Goal: Communication & Community: Answer question/provide support

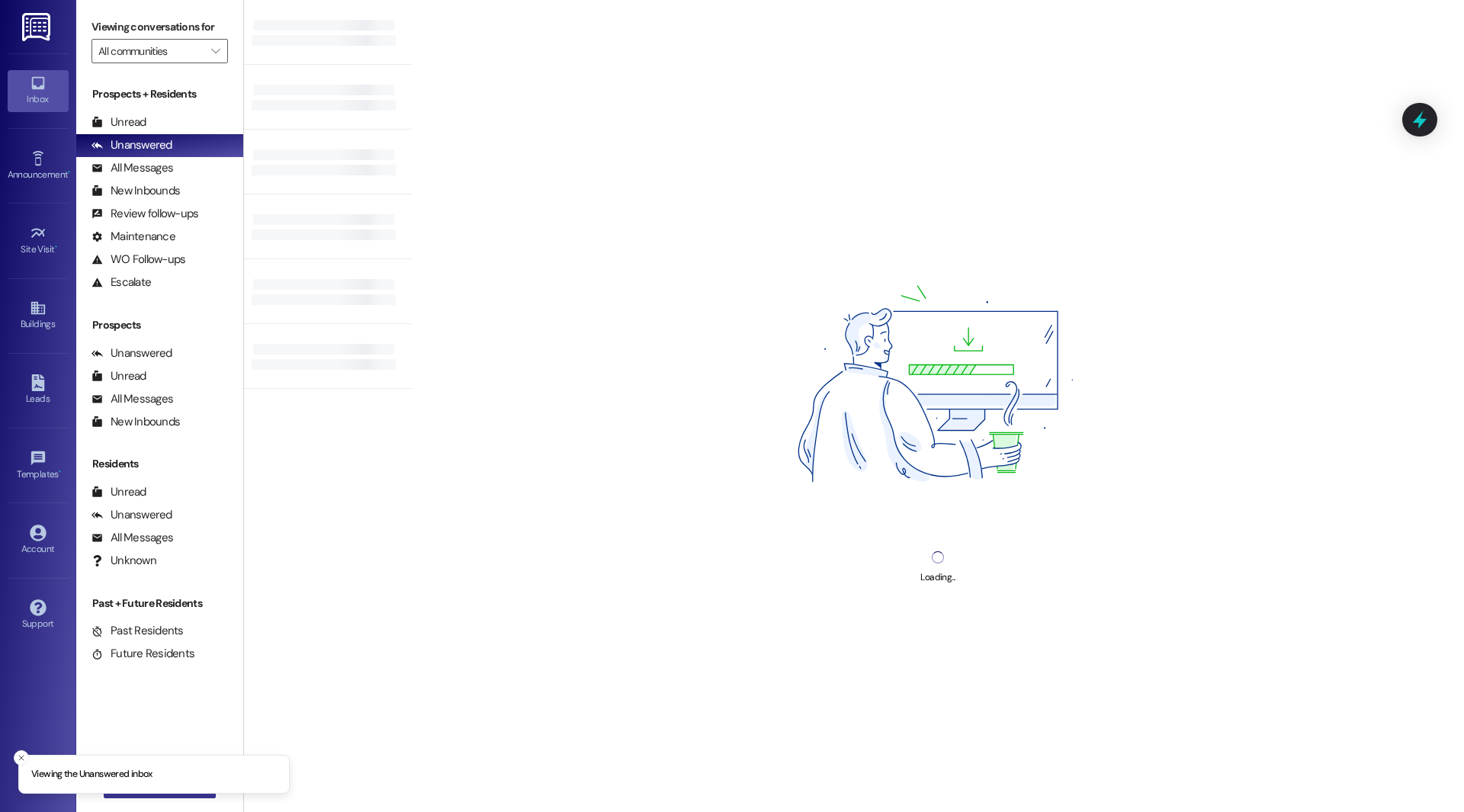
click at [190, 793] on button " New Message" at bounding box center [159, 786] width 113 height 24
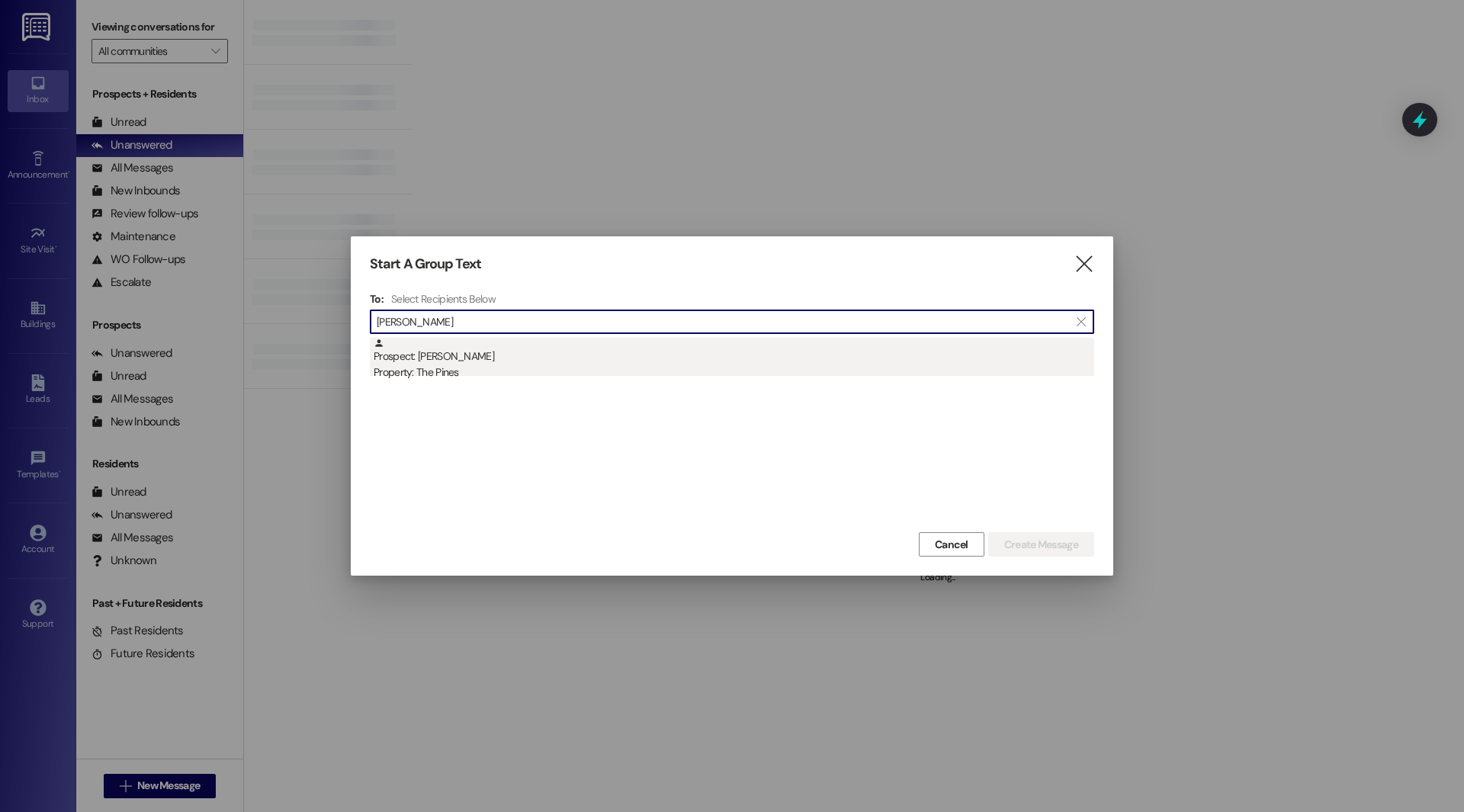
type input "[PERSON_NAME]"
click at [424, 362] on div "Prospect: [PERSON_NAME] Property: The Pines" at bounding box center [734, 359] width 720 height 44
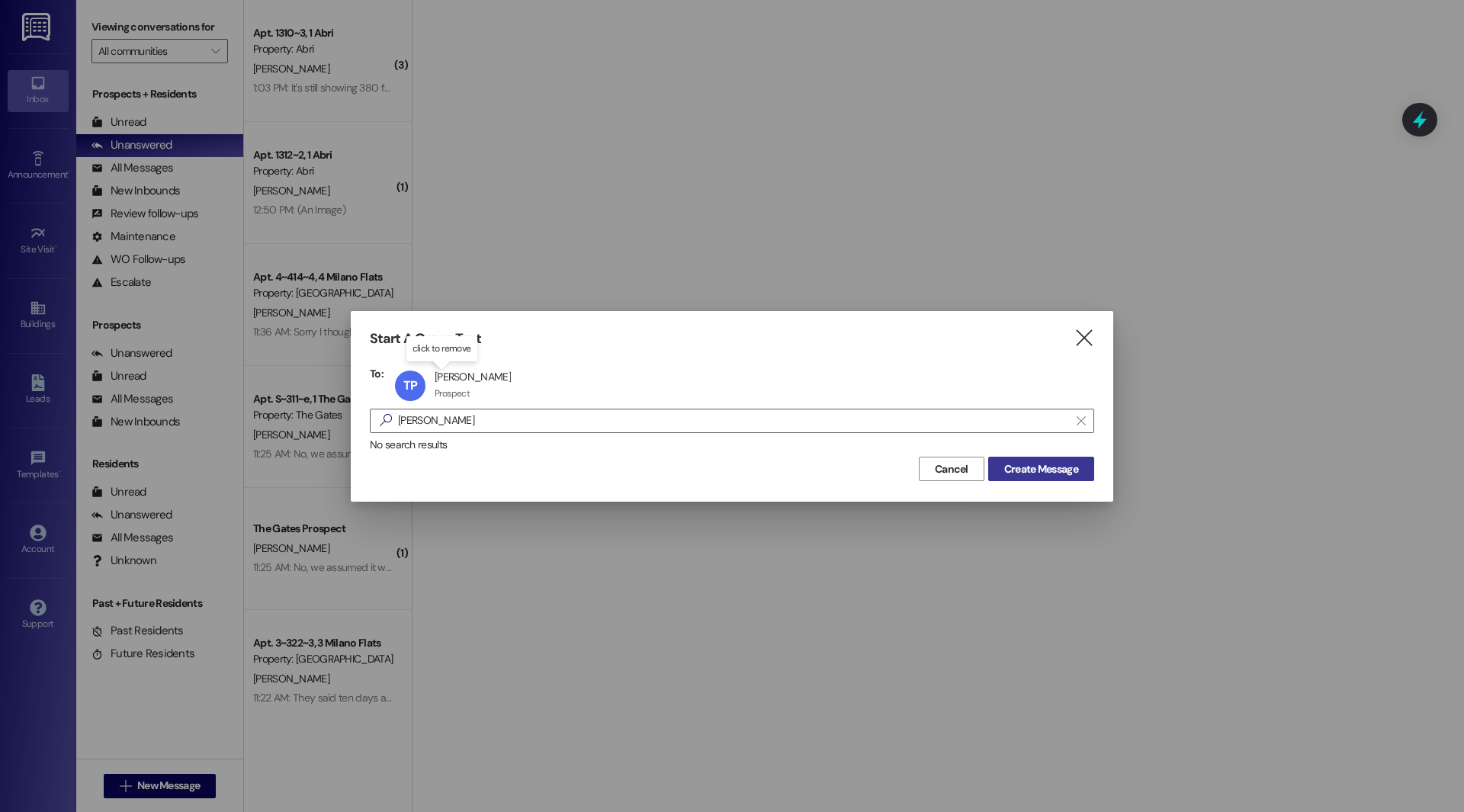
click at [1010, 474] on span "Create Message" at bounding box center [1041, 469] width 74 height 16
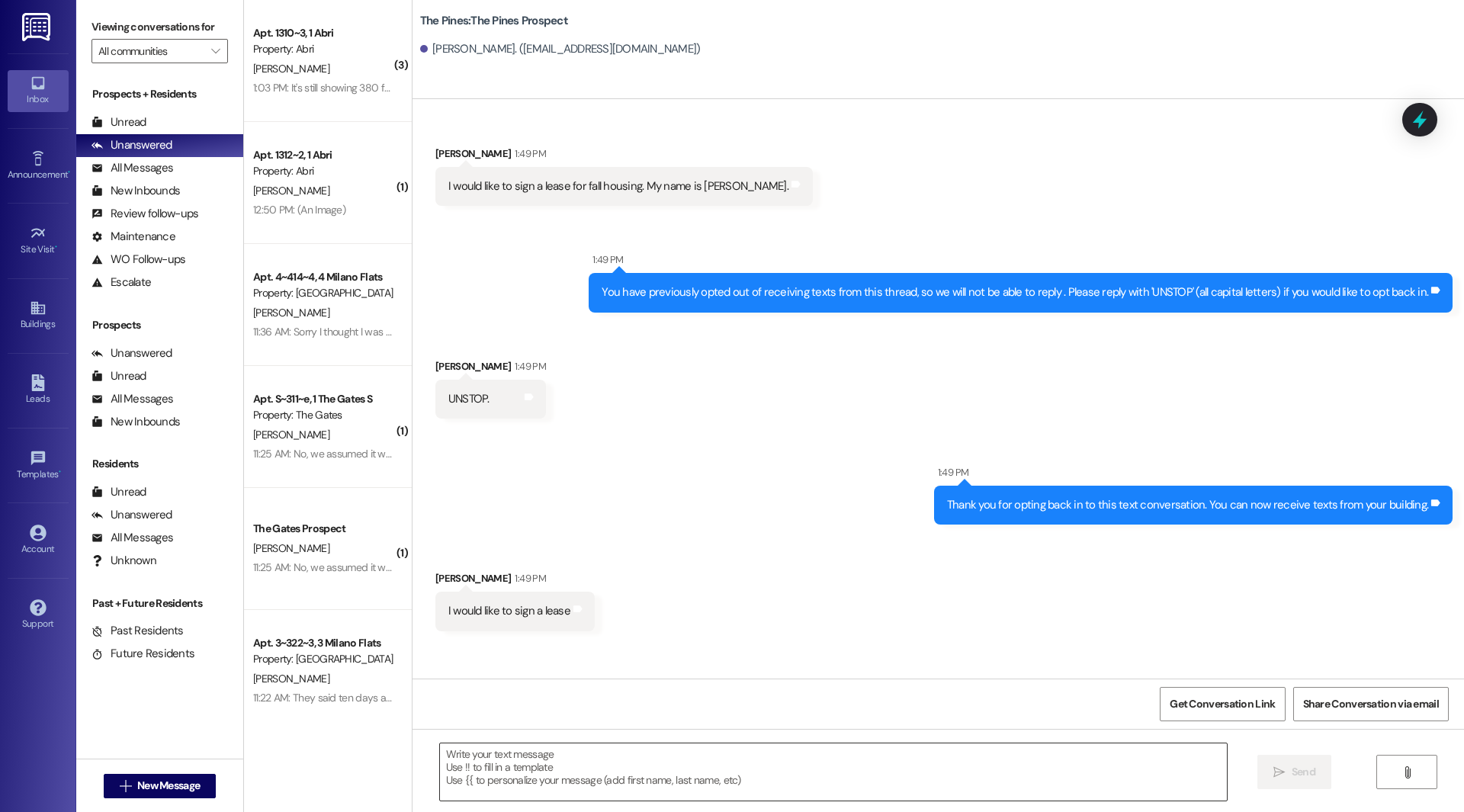
click at [564, 767] on textarea at bounding box center [834, 772] width 787 height 58
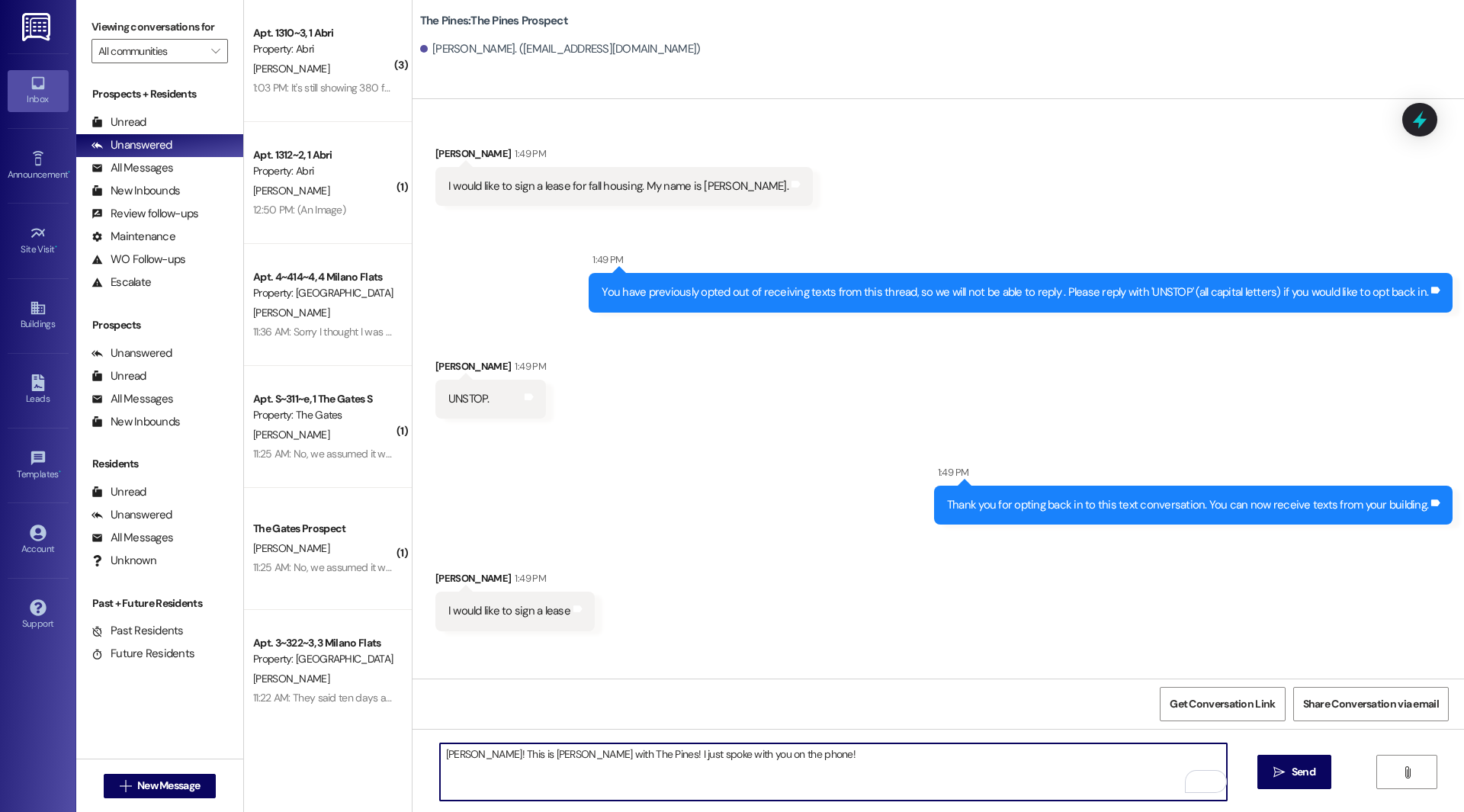
click at [776, 756] on textarea "[PERSON_NAME]! This is [PERSON_NAME] with The Pines! I just spoke with you on t…" at bounding box center [834, 772] width 787 height 58
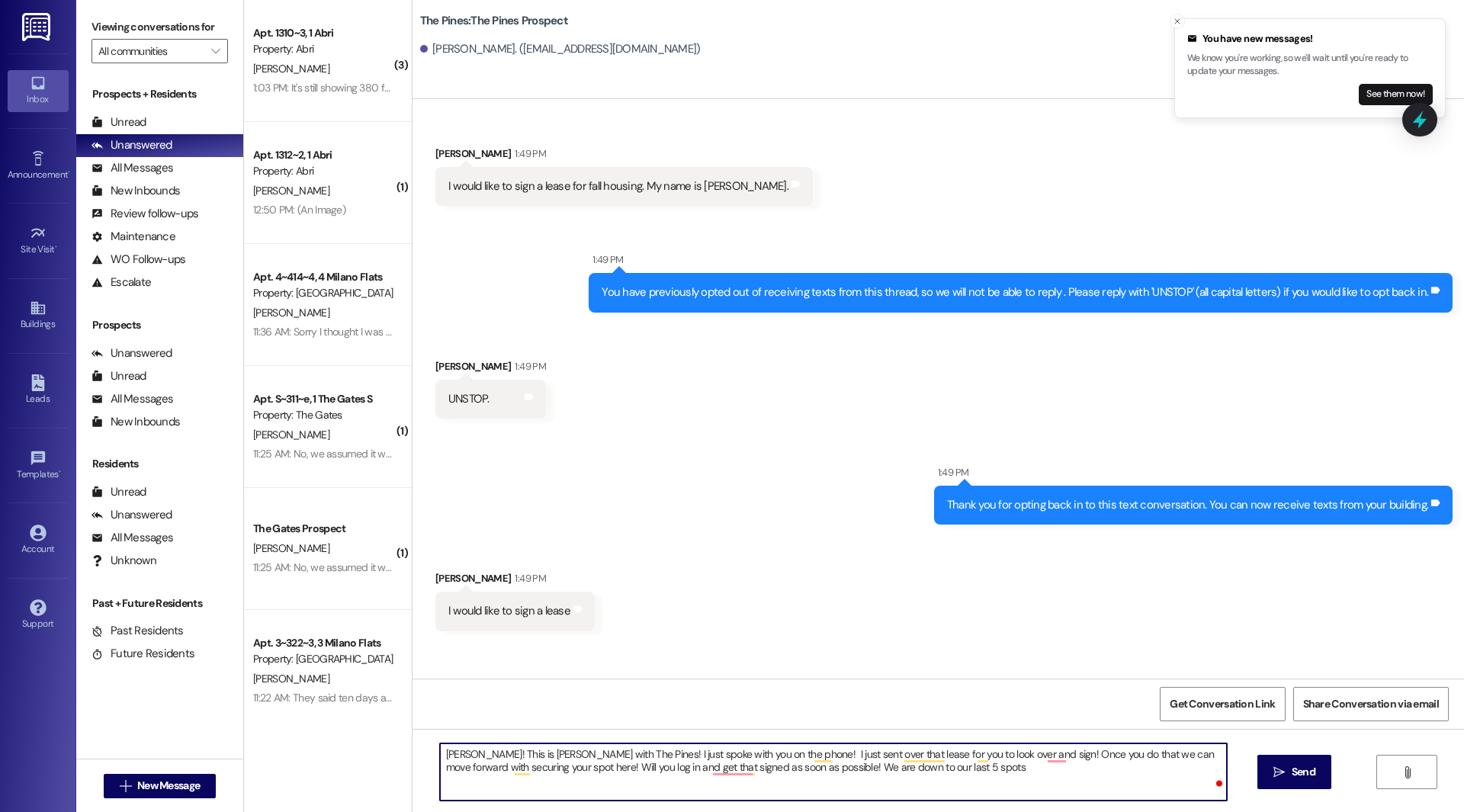
type textarea "[PERSON_NAME]! This is [PERSON_NAME] with The Pines! I just spoke with you on t…"
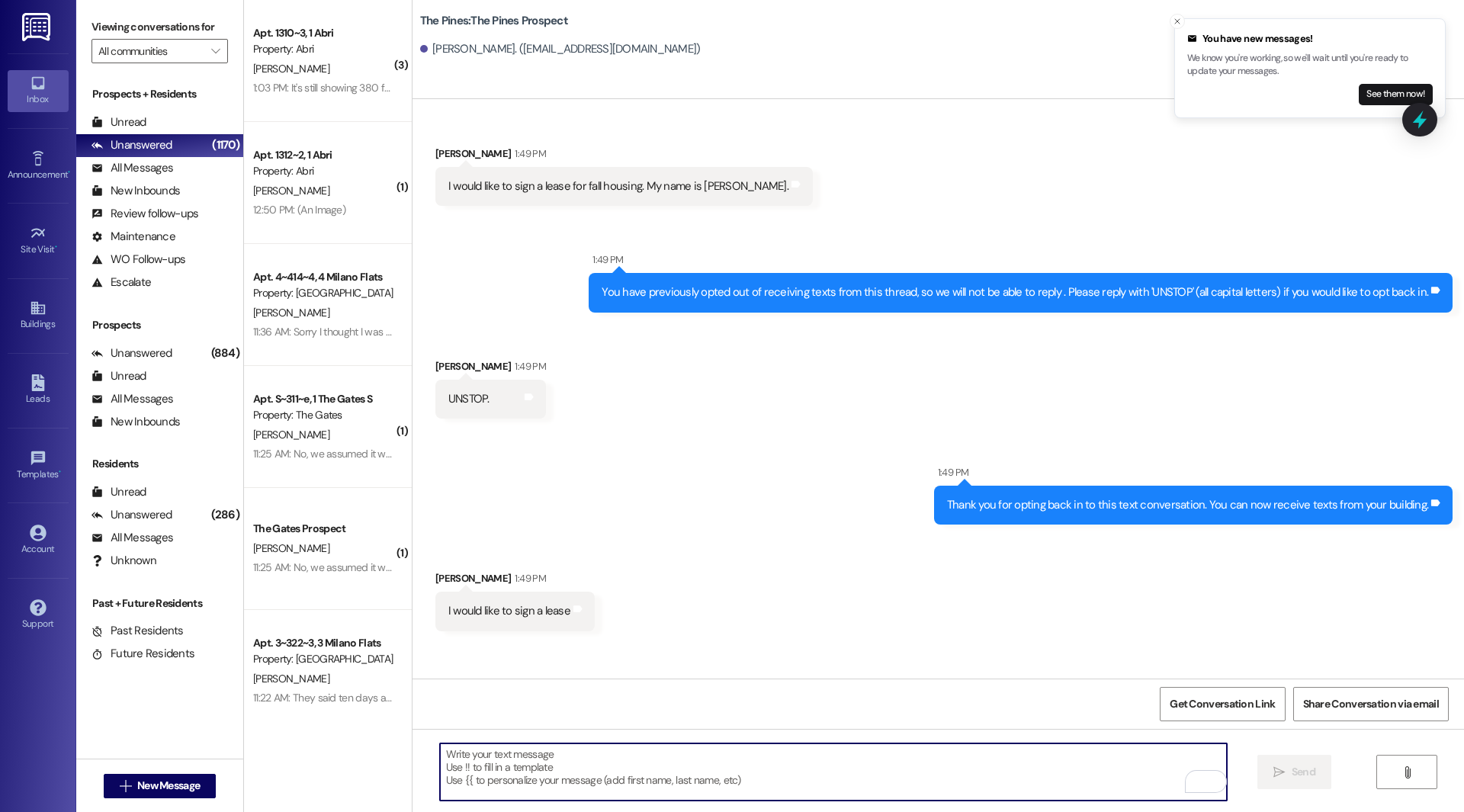
scroll to position [87, 0]
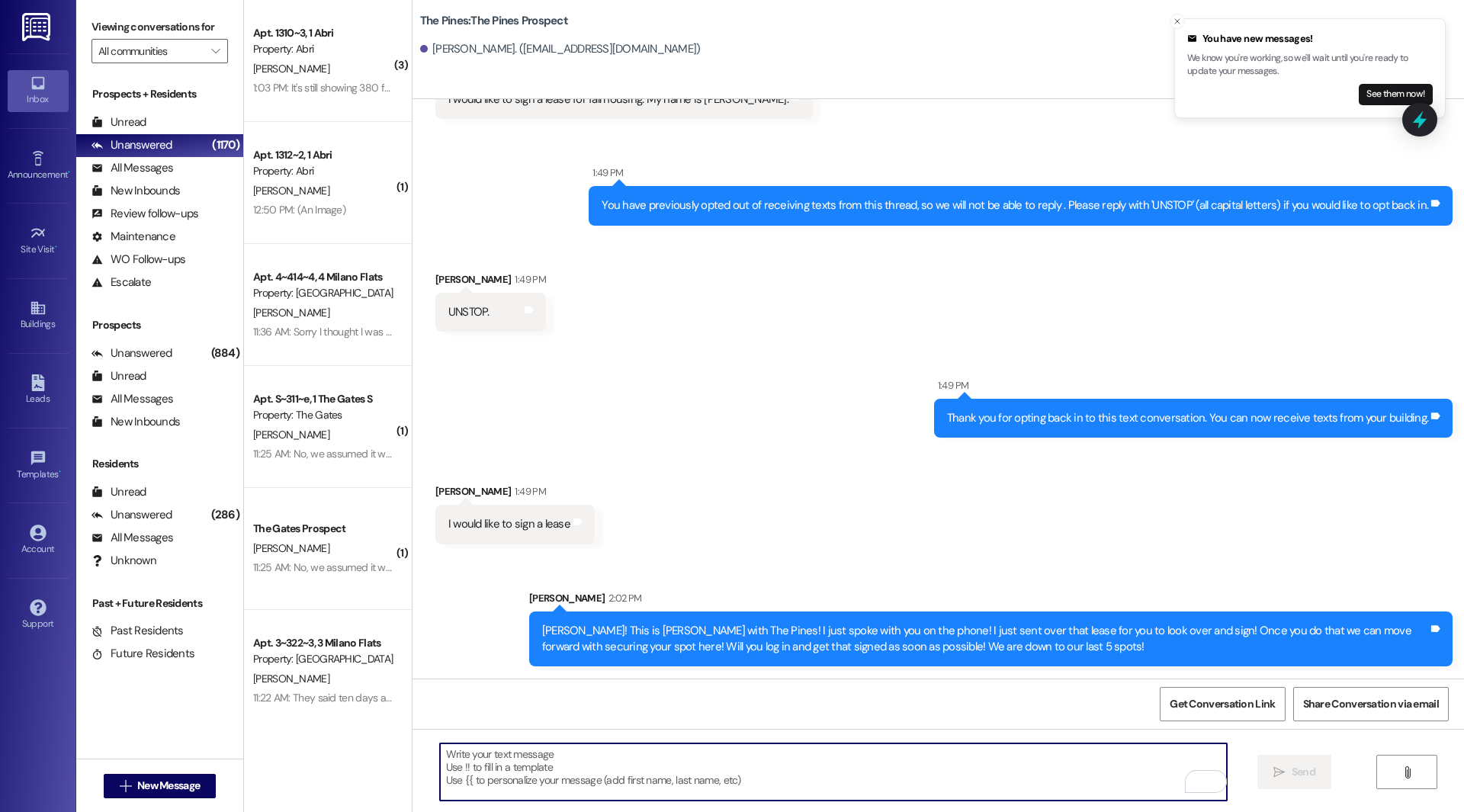
click at [923, 632] on div "[PERSON_NAME]! This is [PERSON_NAME] with The Pines! I just spoke with you on t…" at bounding box center [985, 639] width 886 height 33
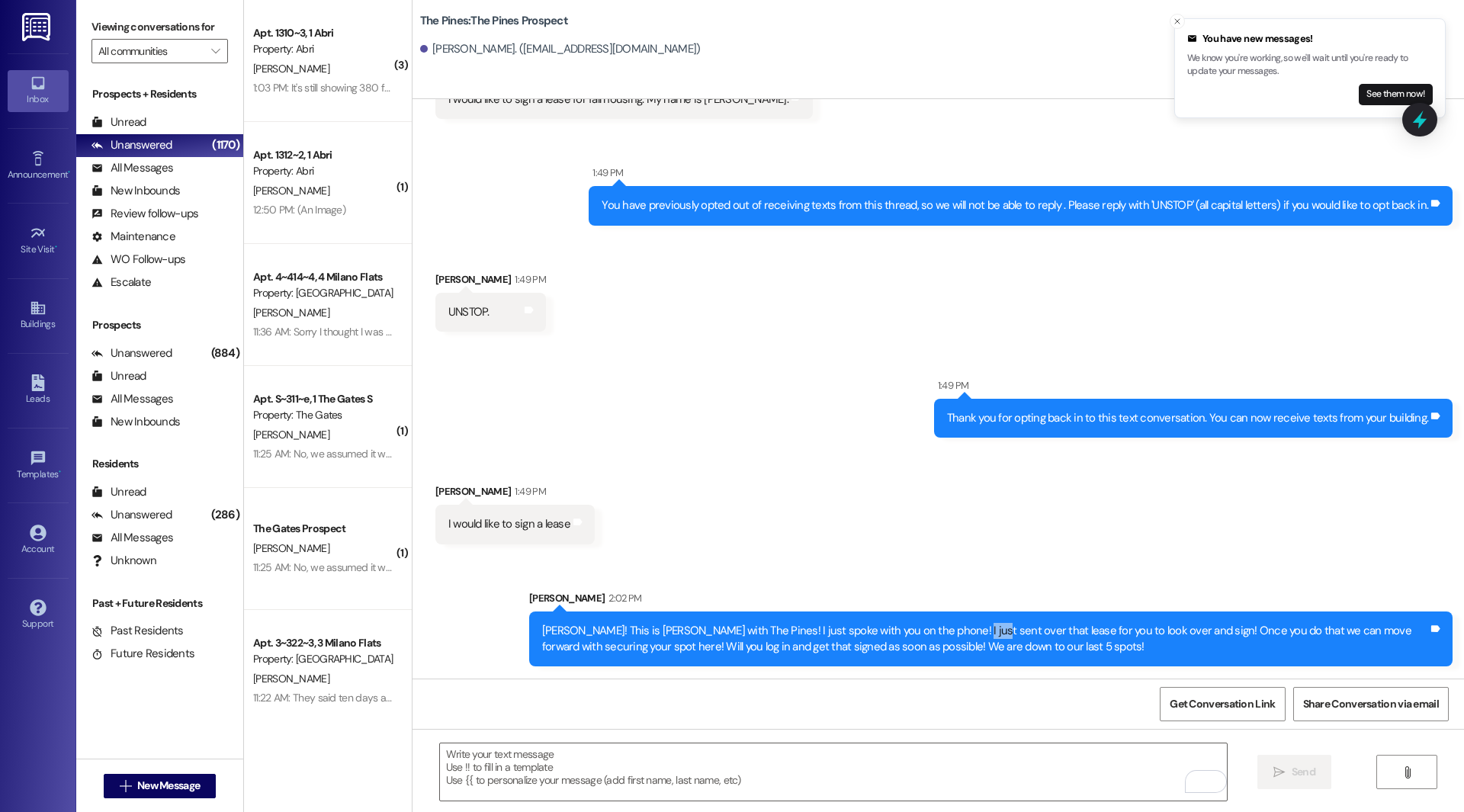
click at [923, 632] on div "[PERSON_NAME]! This is [PERSON_NAME] with The Pines! I just spoke with you on t…" at bounding box center [985, 639] width 886 height 33
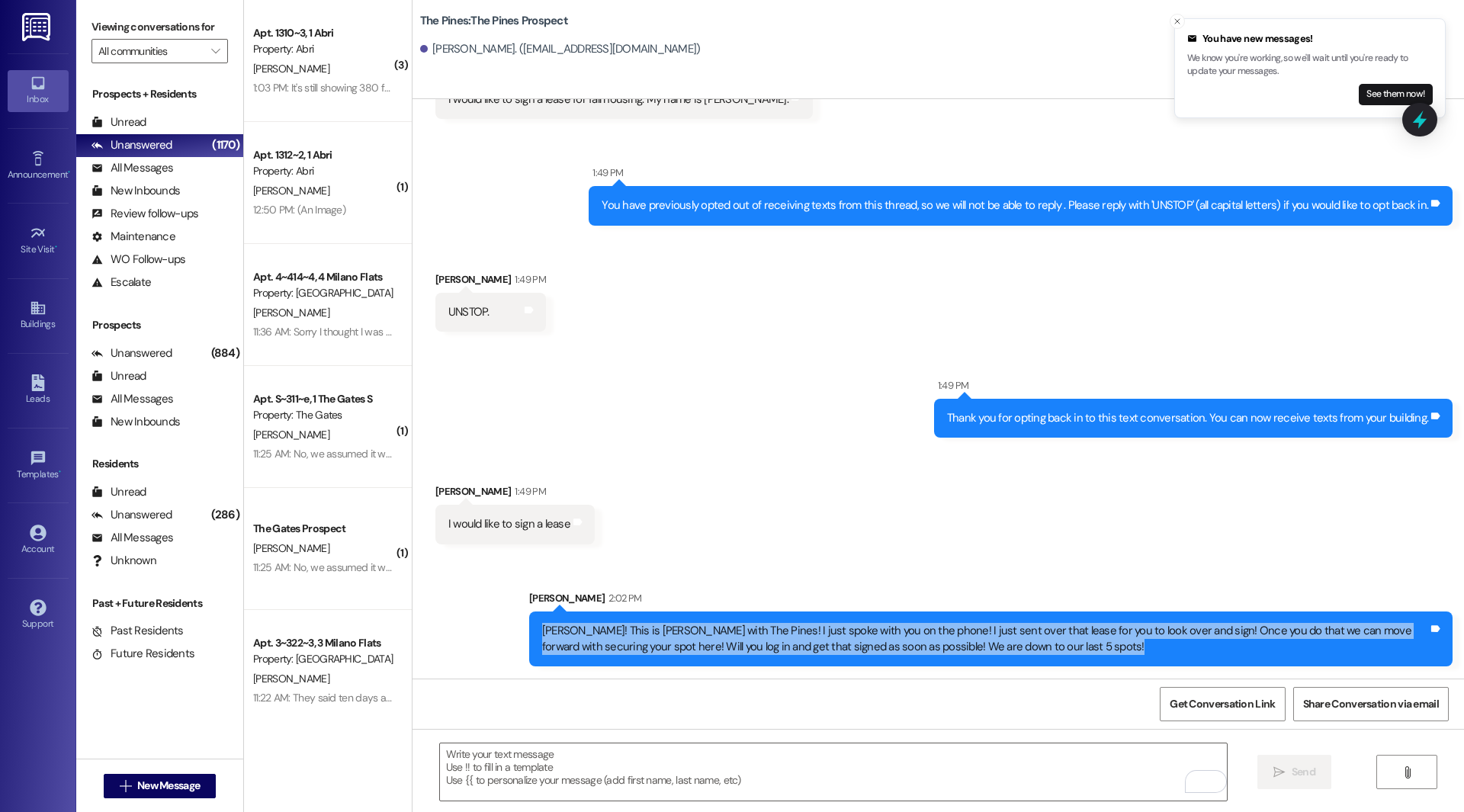
click at [923, 632] on div "[PERSON_NAME]! This is [PERSON_NAME] with The Pines! I just spoke with you on t…" at bounding box center [985, 639] width 886 height 33
copy div "[PERSON_NAME]! This is [PERSON_NAME] with The Pines! I just spoke with you on t…"
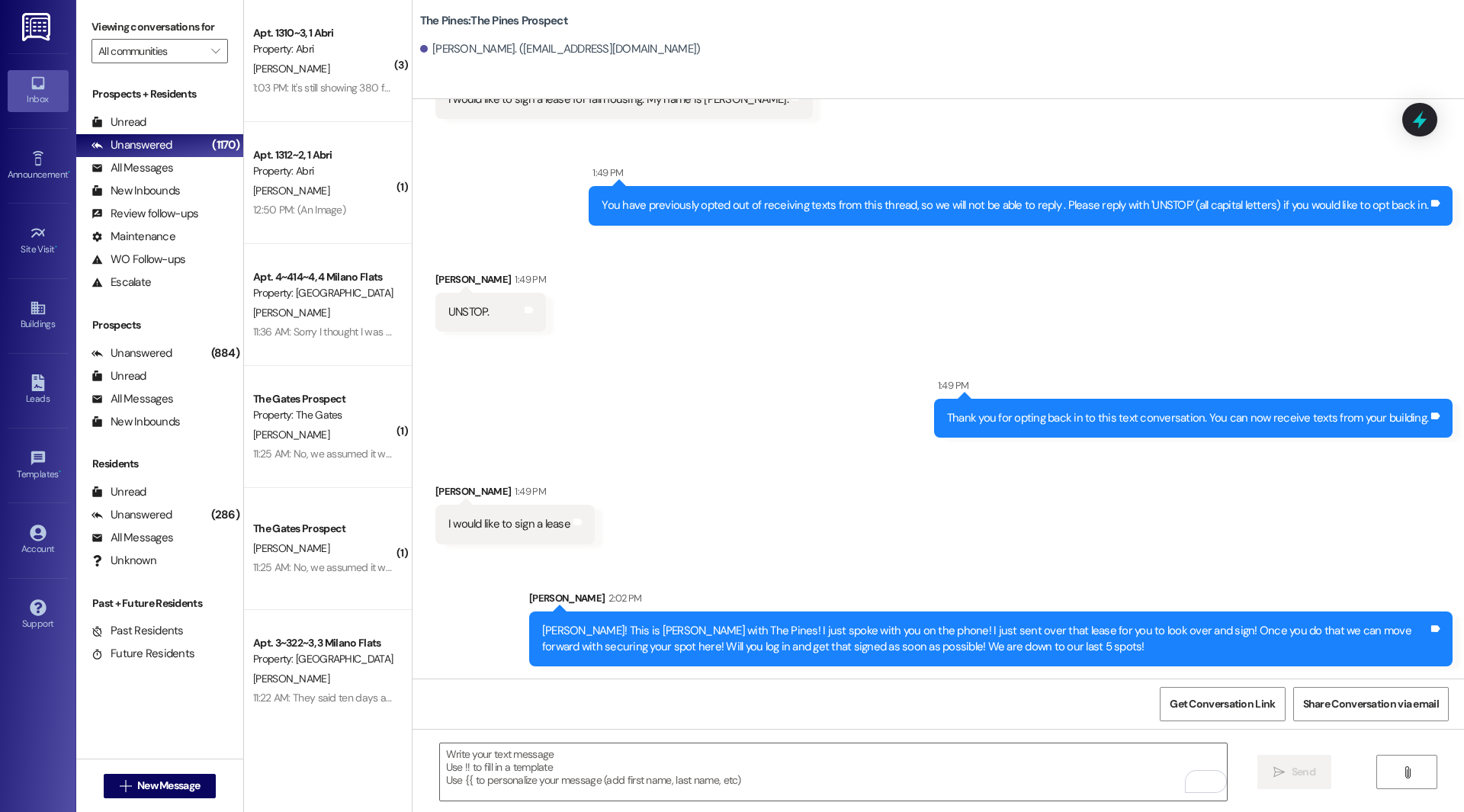
click at [768, 585] on div "Sent via SMS [PERSON_NAME] R 2:02 PM [PERSON_NAME]! This is [PERSON_NAME] with …" at bounding box center [991, 628] width 946 height 100
click at [173, 778] on span "New Message" at bounding box center [168, 786] width 62 height 16
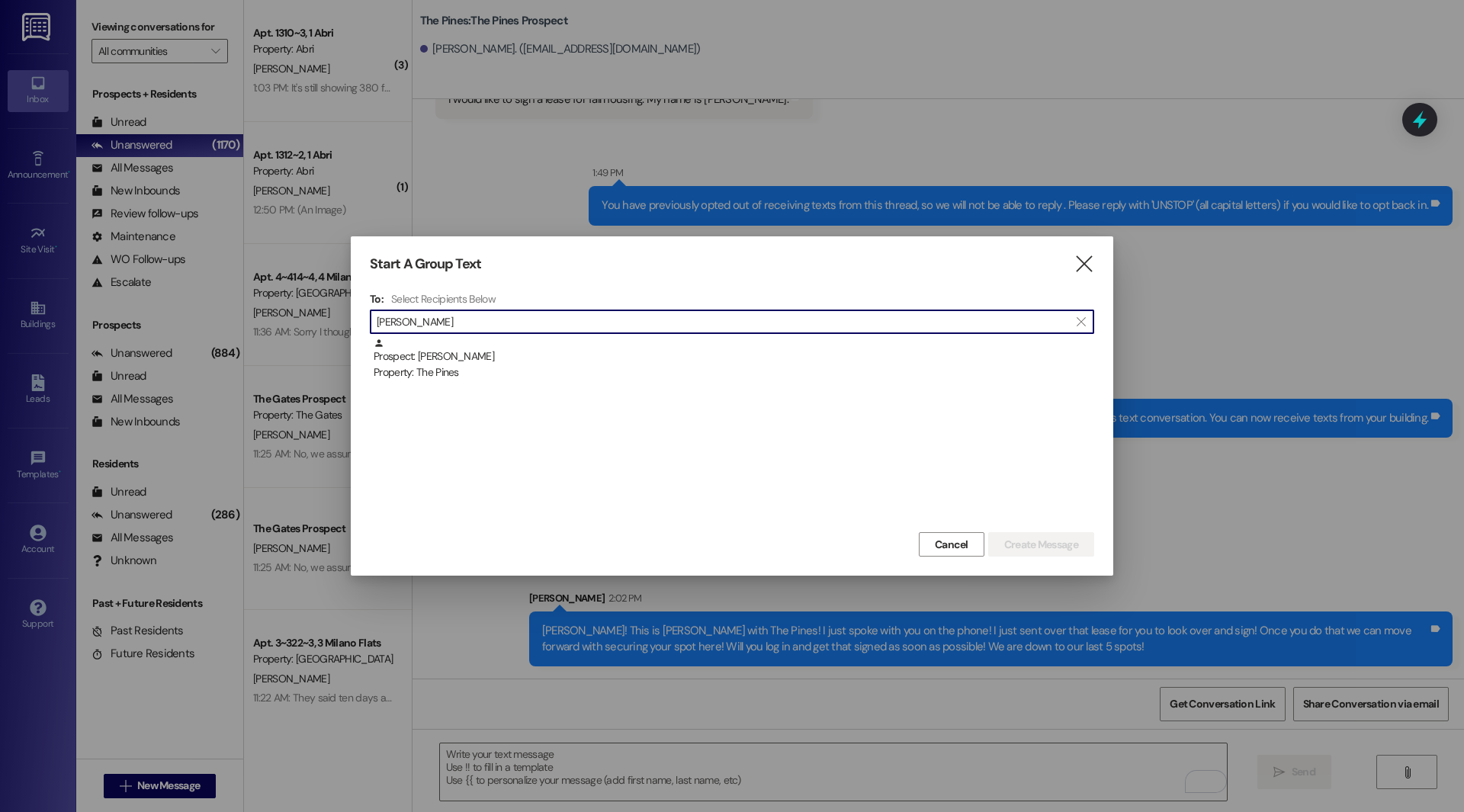
type input "[PERSON_NAME]"
click at [441, 392] on div "Prospect: [PERSON_NAME] Property: The Pines" at bounding box center [731, 432] width 724 height 191
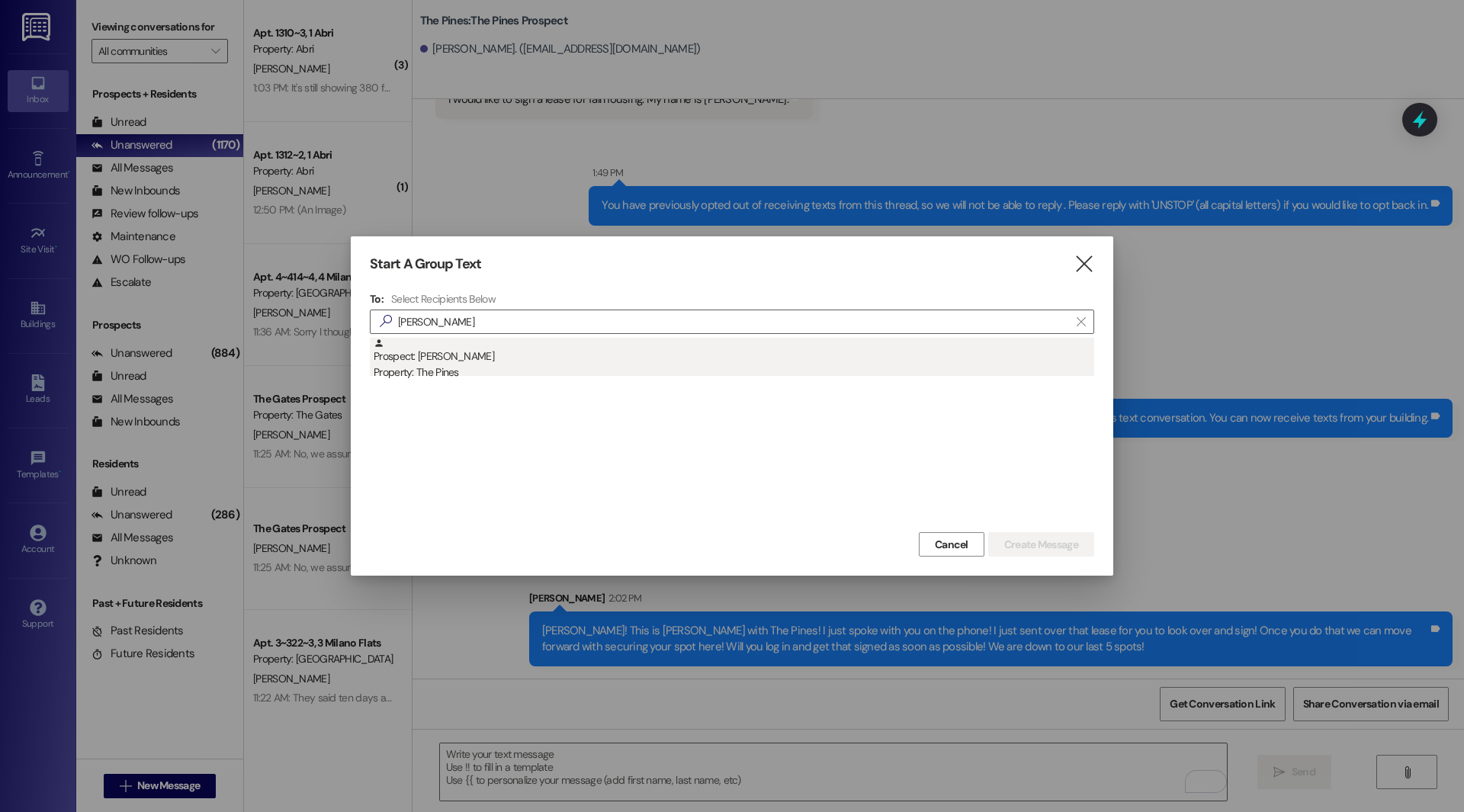
click at [447, 378] on div "Property: The Pines" at bounding box center [734, 373] width 720 height 16
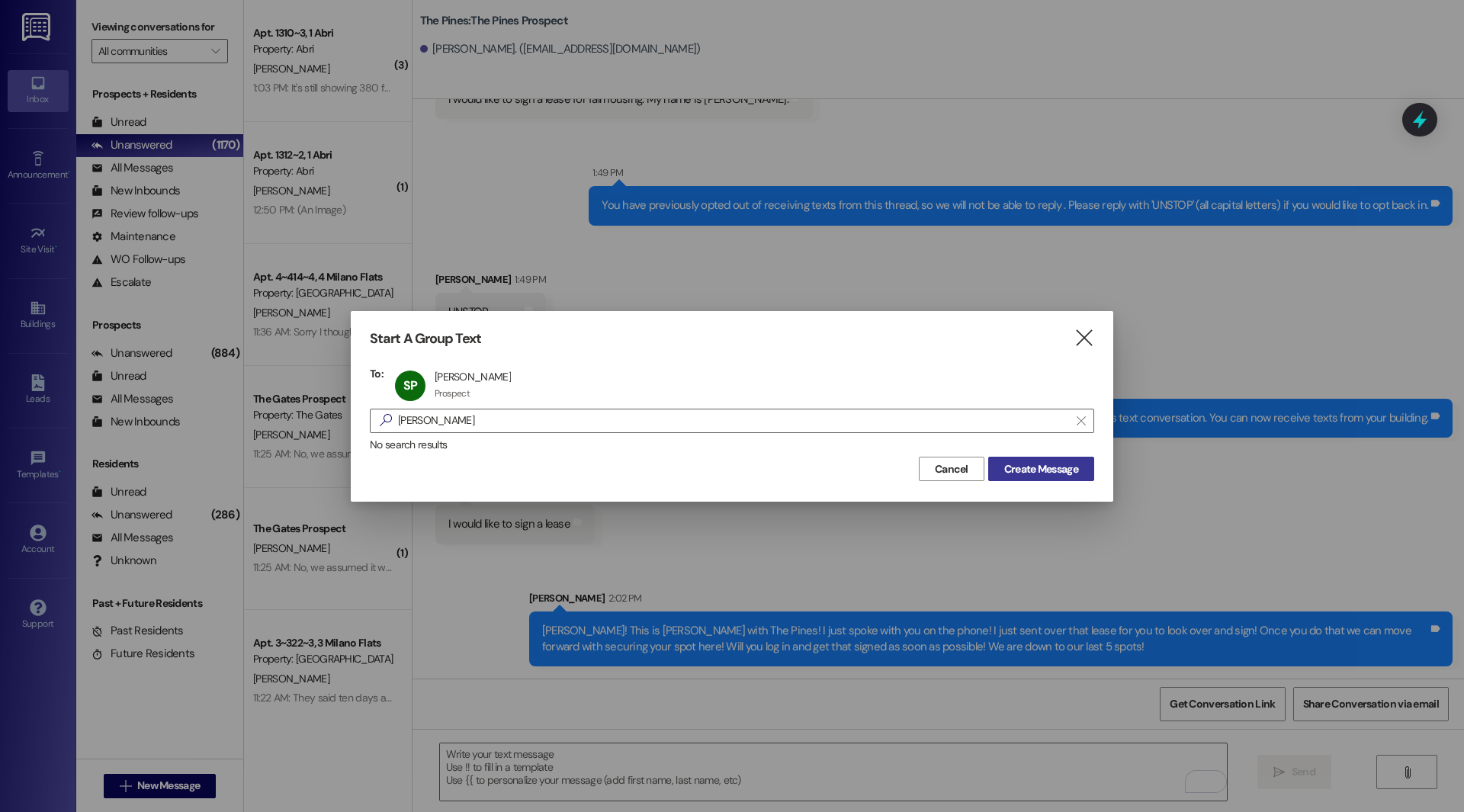
click at [1056, 476] on span "Create Message" at bounding box center [1041, 469] width 74 height 16
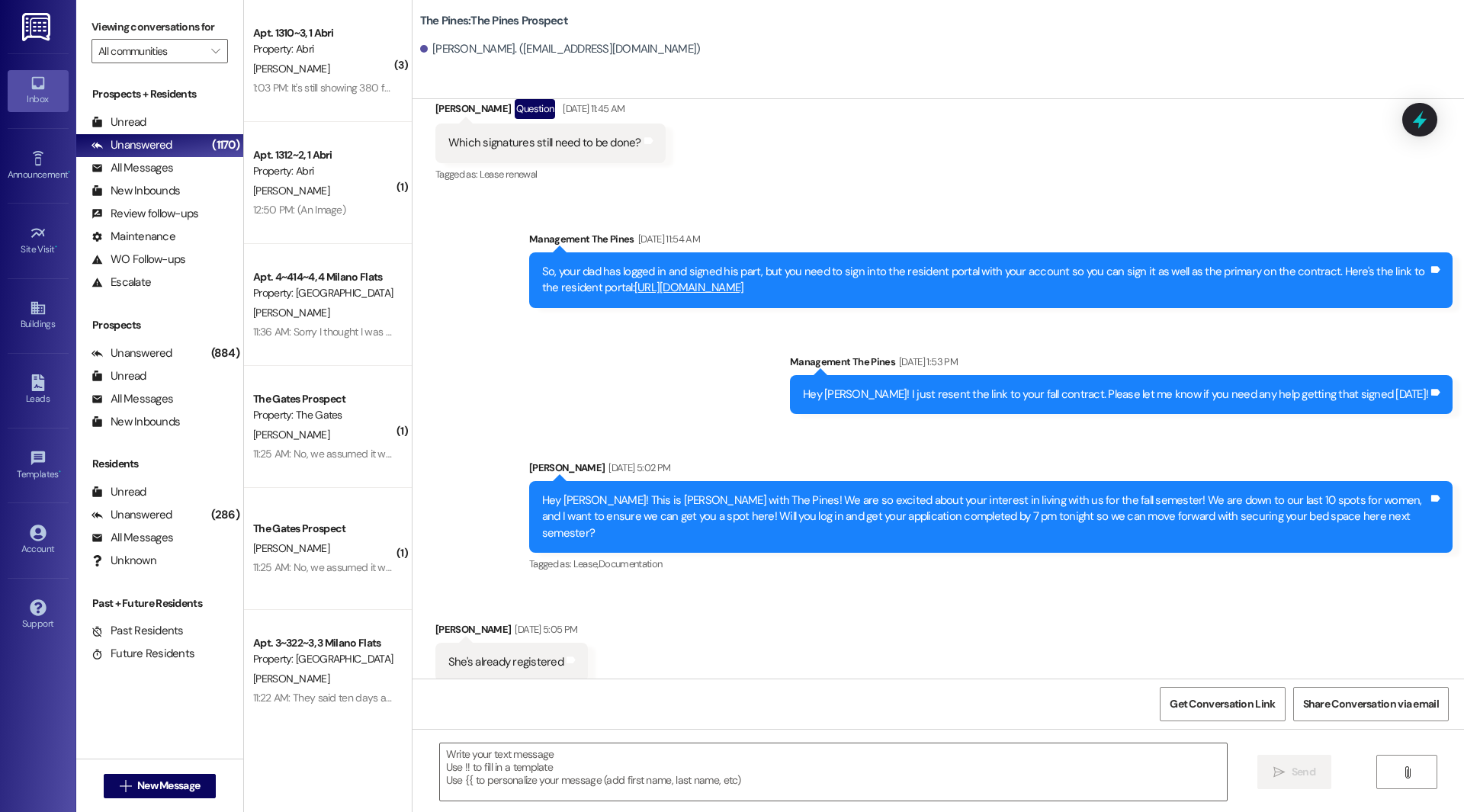
scroll to position [854, 0]
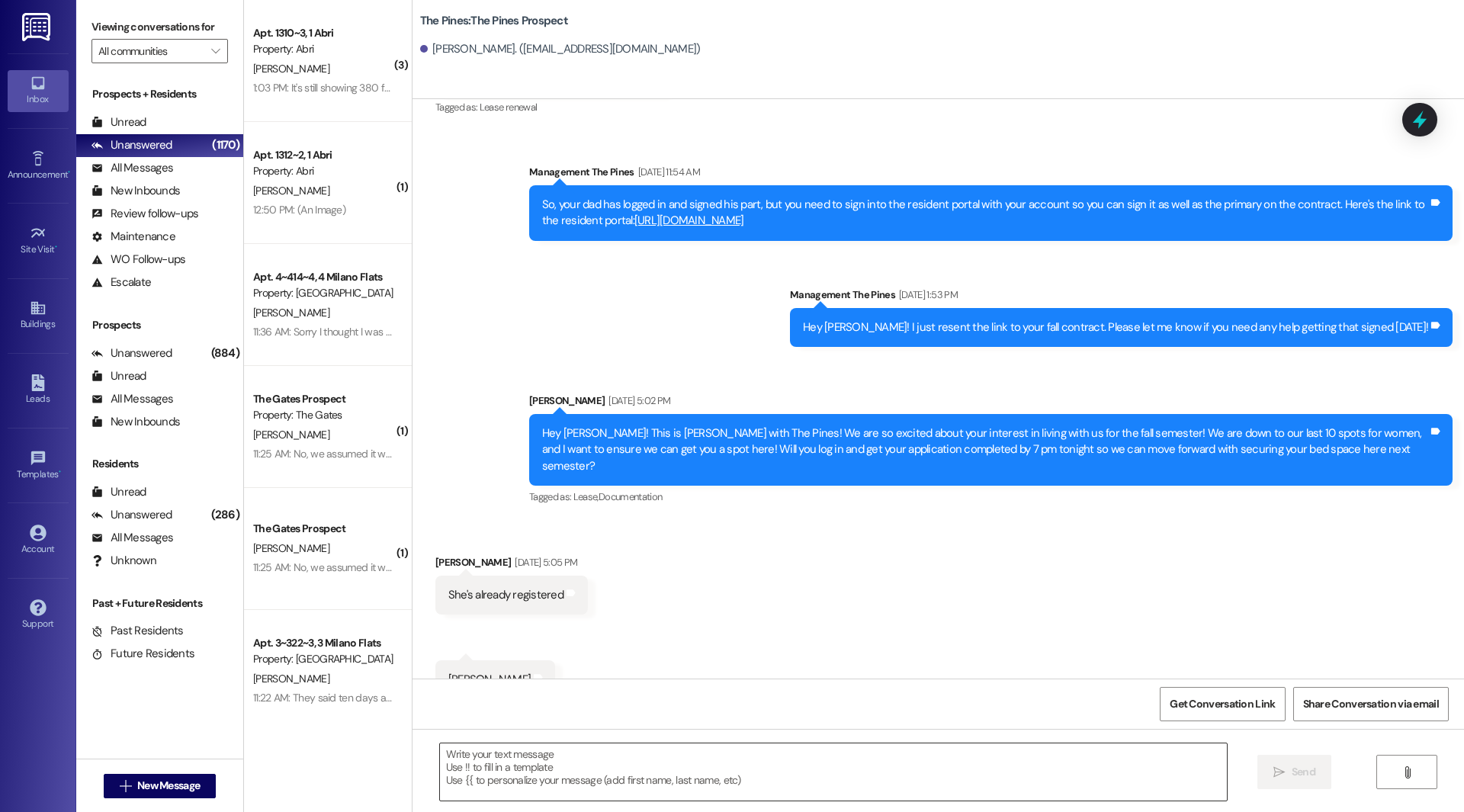
click at [514, 765] on textarea at bounding box center [834, 772] width 787 height 58
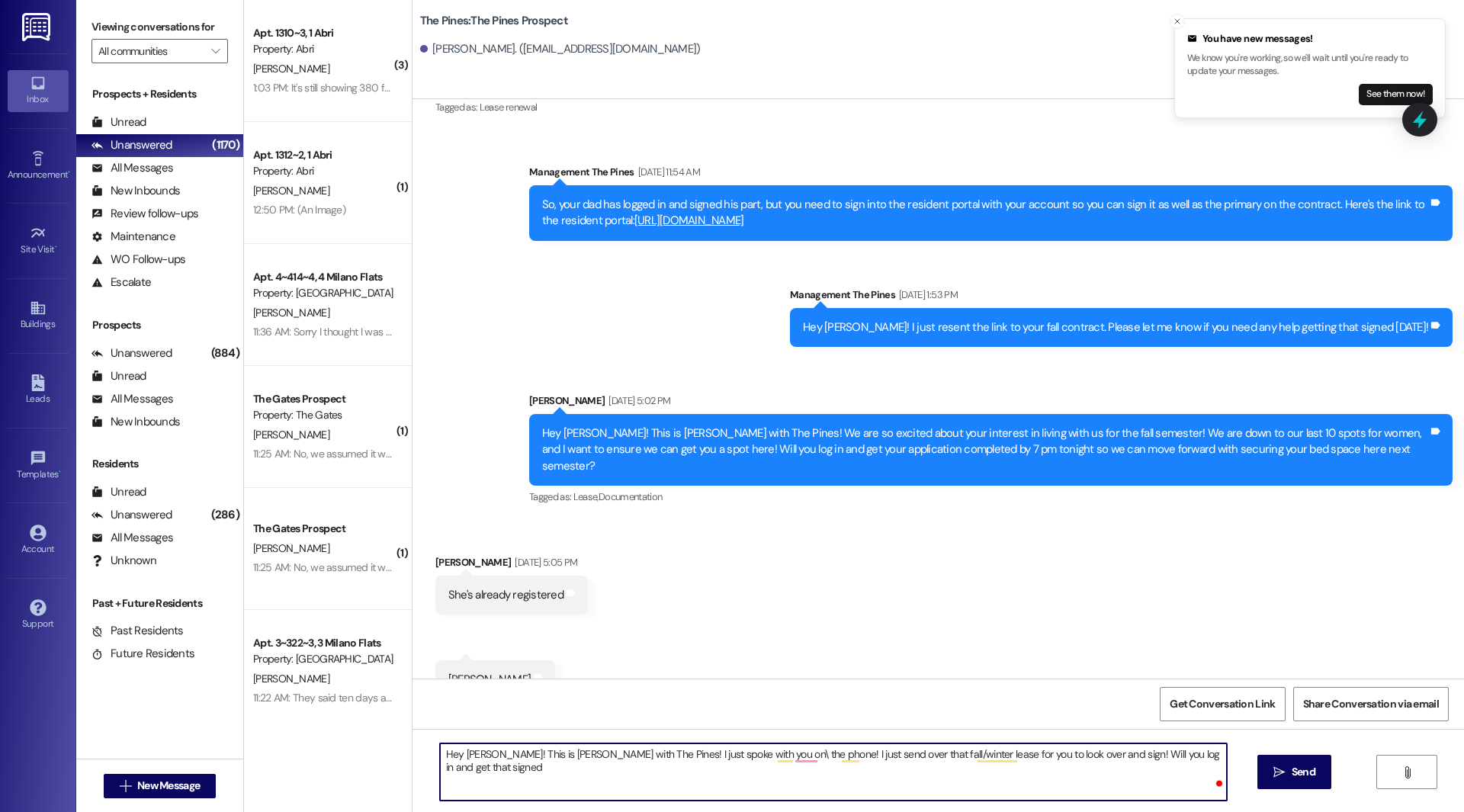
type textarea "Hey [PERSON_NAME]! This is [PERSON_NAME] with The Pines! I just spoke with you …"
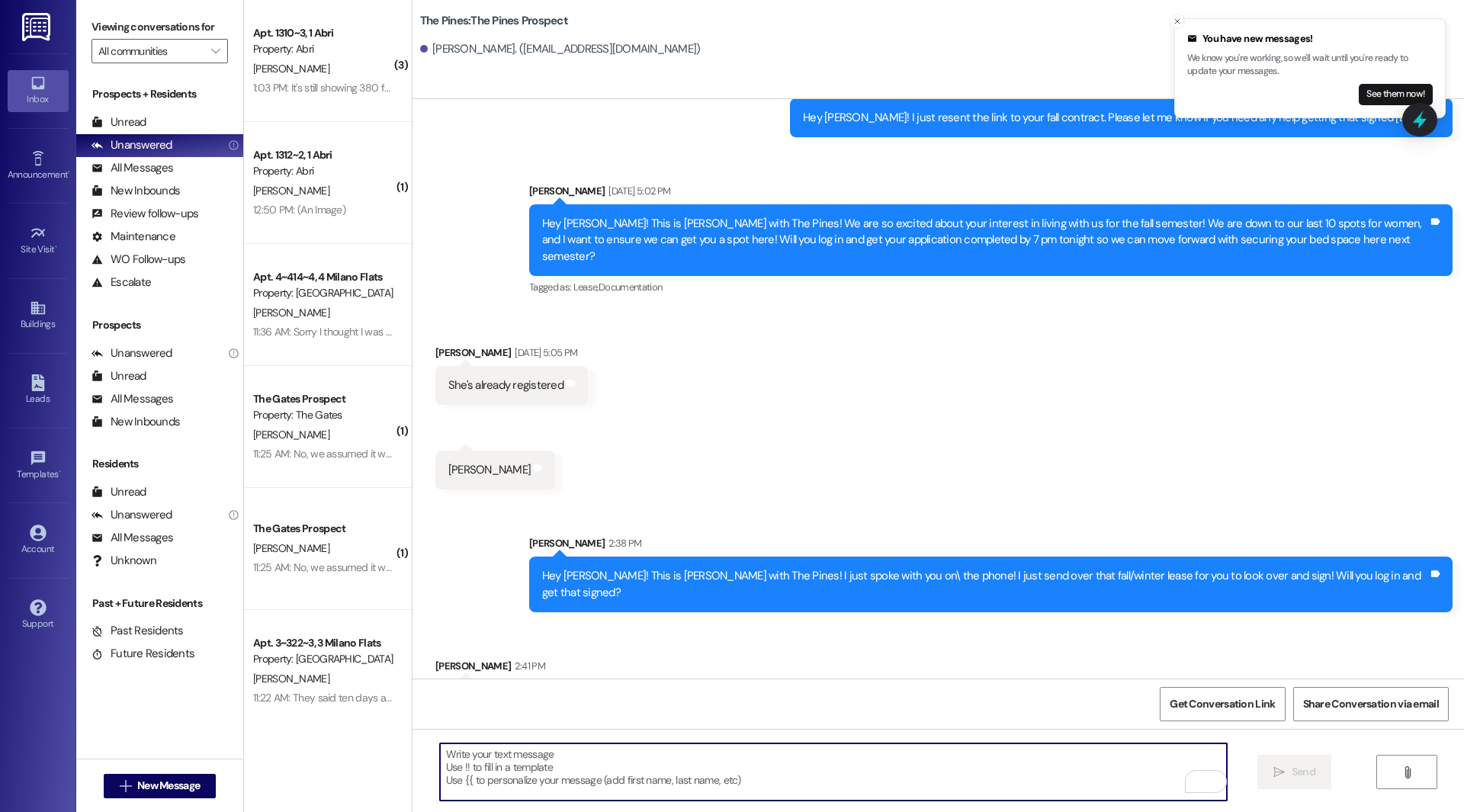
scroll to position [1066, 0]
